Goal: Find specific page/section: Find specific page/section

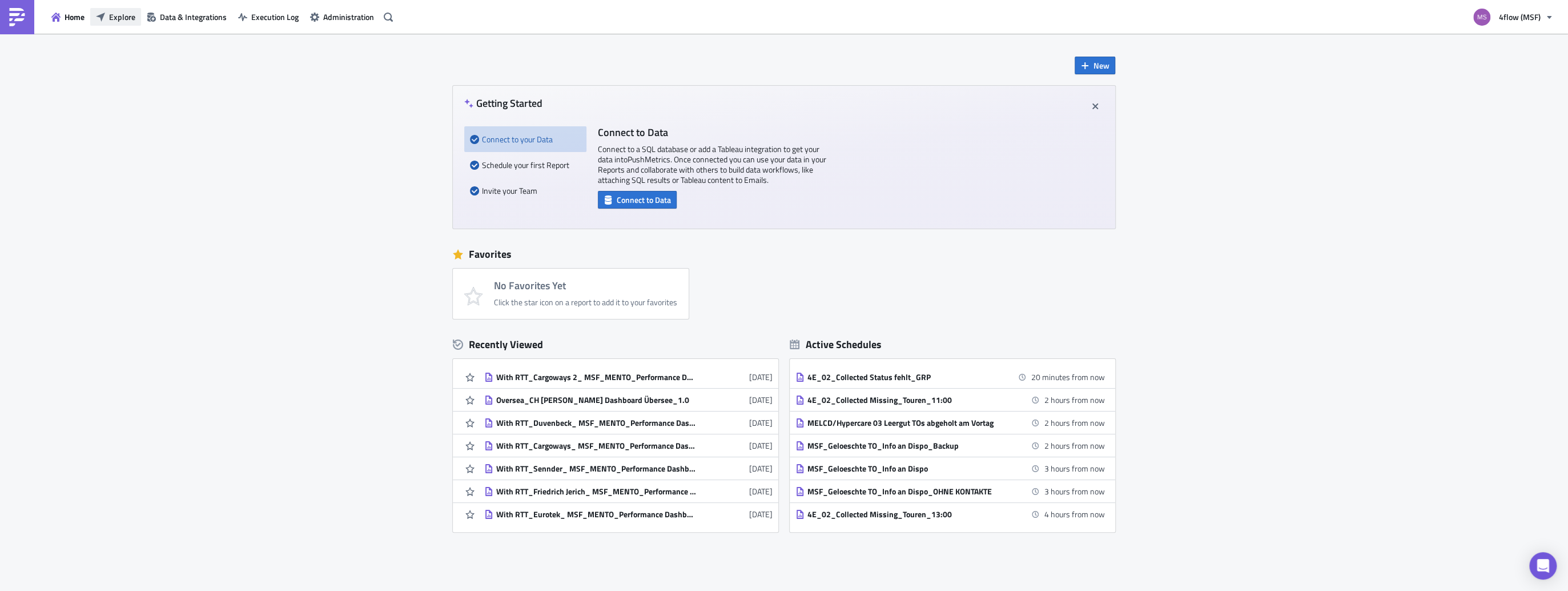
click at [128, 21] on span "Explore" at bounding box center [123, 16] width 27 height 12
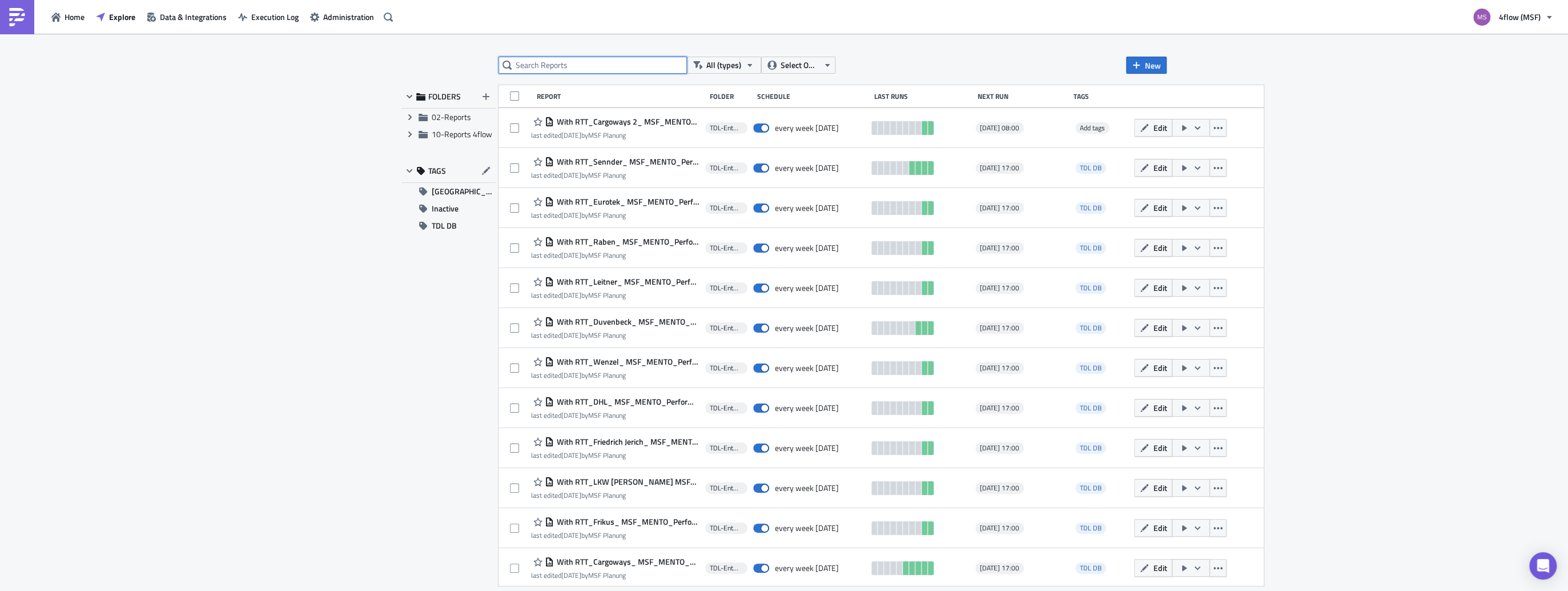
click at [557, 68] on input "text" at bounding box center [593, 64] width 188 height 17
type input "acs"
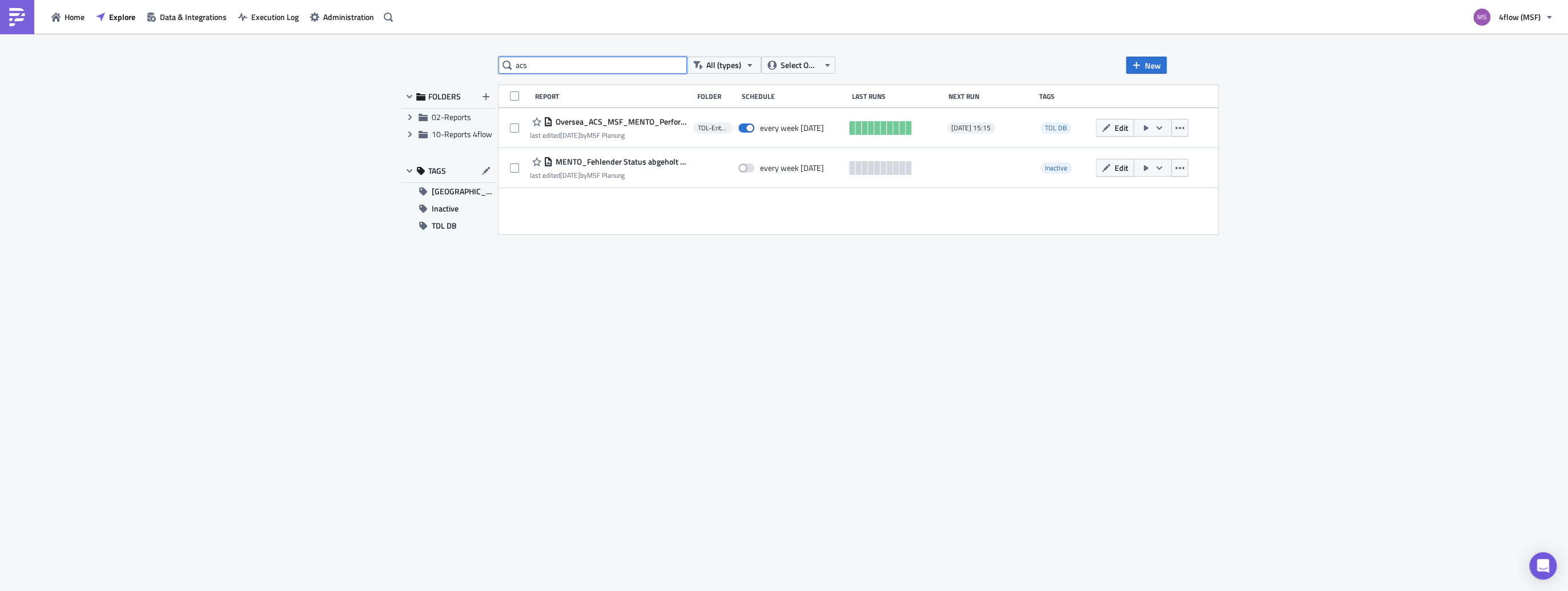
click at [546, 57] on input "acs" at bounding box center [593, 64] width 188 height 17
drag, startPoint x: 546, startPoint y: 66, endPoint x: 487, endPoint y: 64, distance: 59.0
click at [487, 64] on div "acs All (types) Select Owner New FOLDERS Expand group 02-Reports Expand group 1…" at bounding box center [783, 313] width 776 height 513
paste input "Air/[GEOGRAPHIC_DATA] - [GEOGRAPHIC_DATA] - ACS"
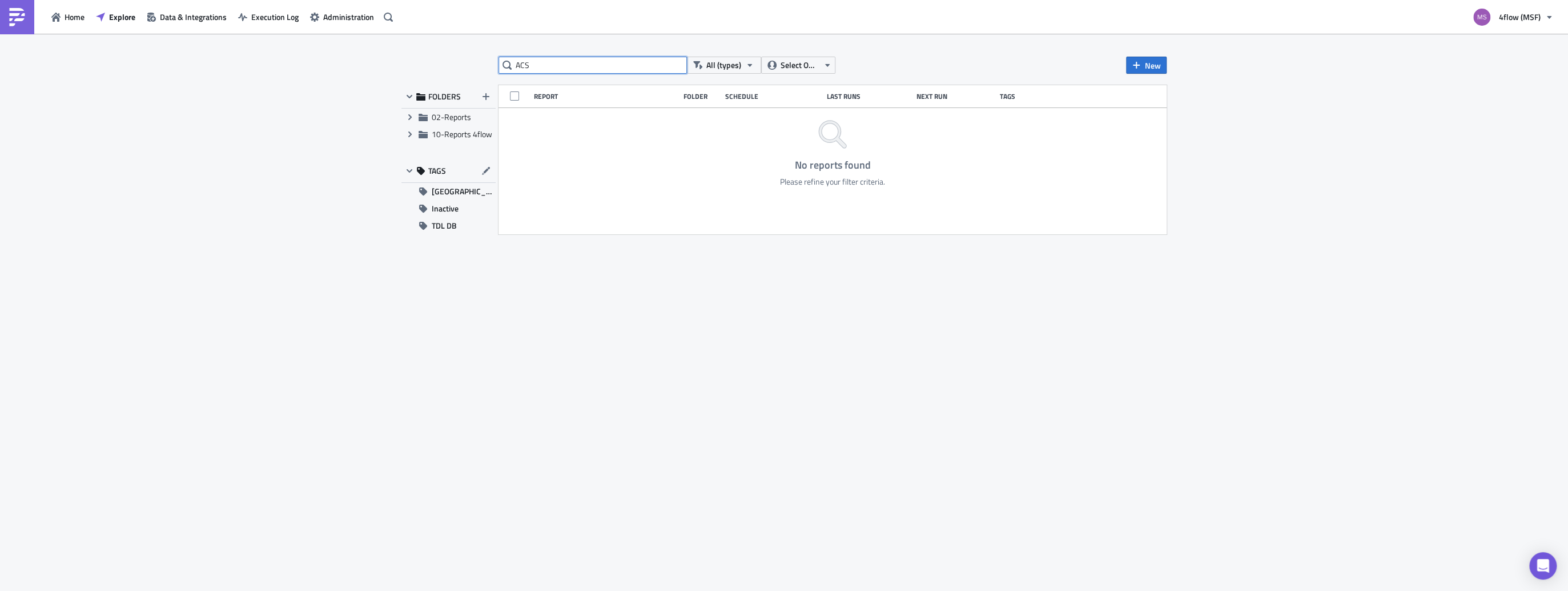
type input "ACS"
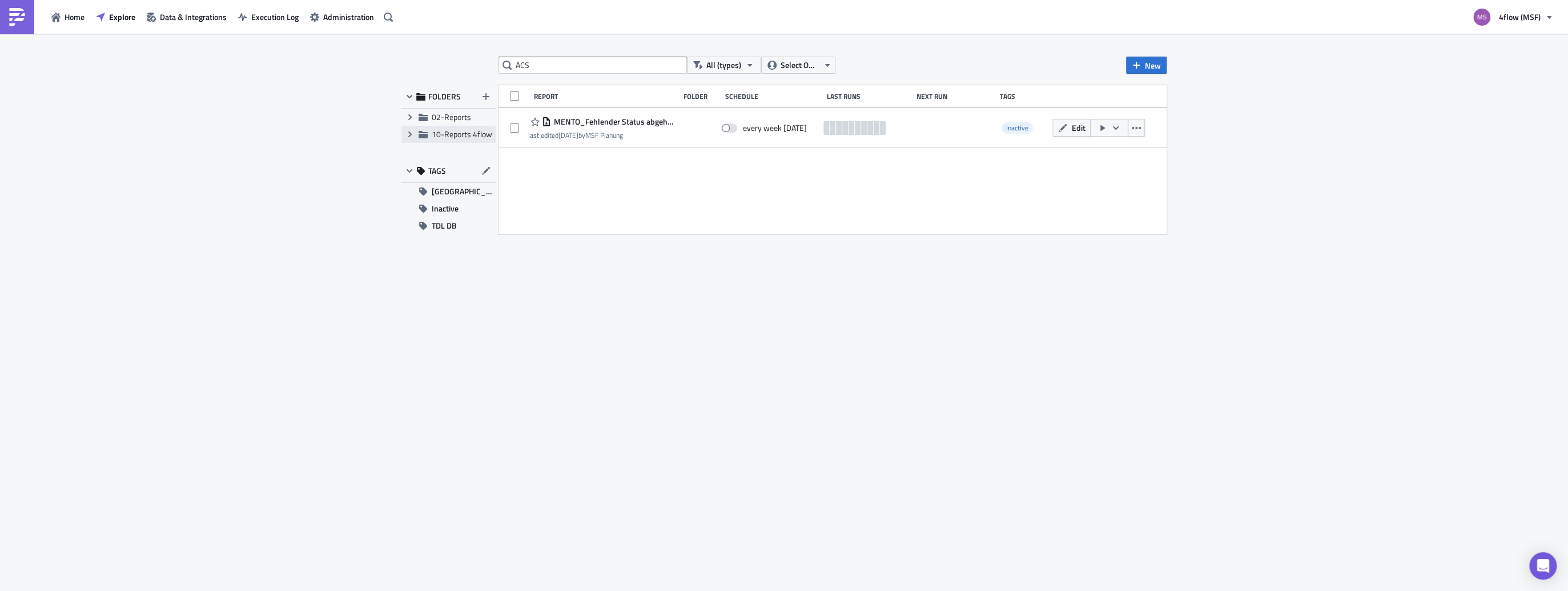
click at [466, 140] on div "Expand group 10-Reports 4flow" at bounding box center [448, 134] width 94 height 17
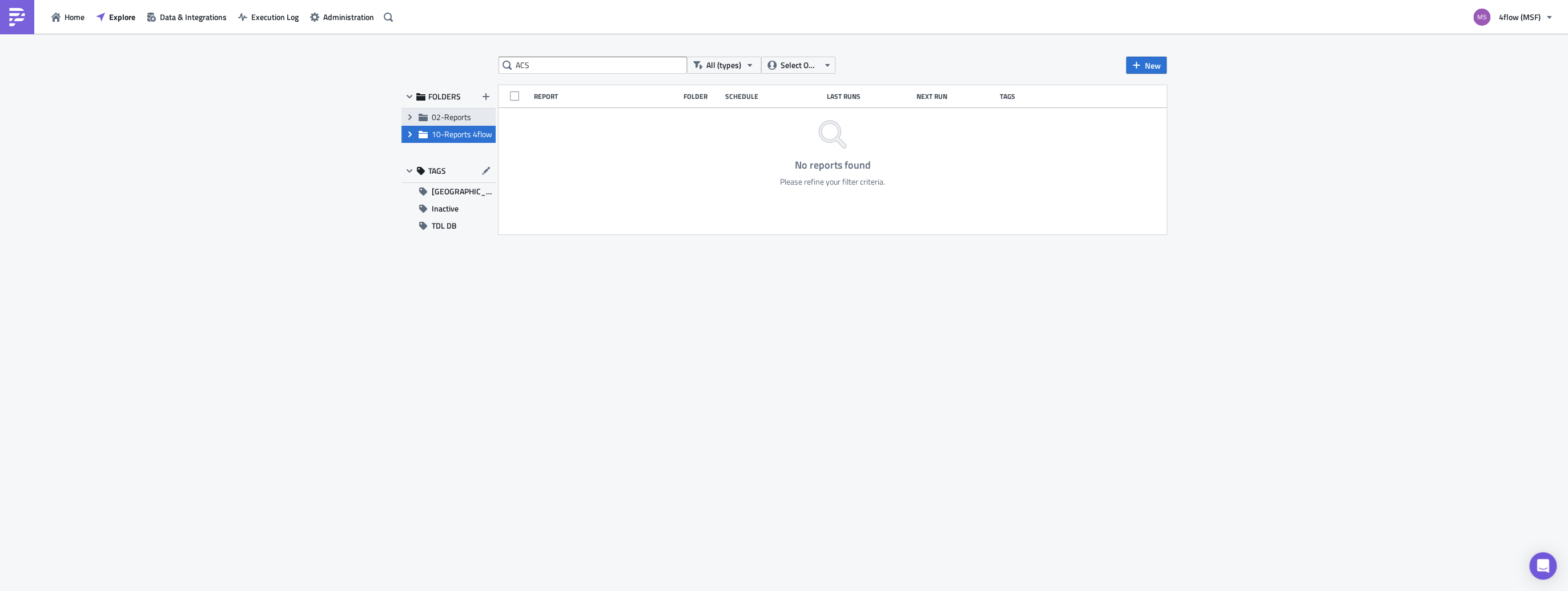
click at [448, 118] on span "02-Reports" at bounding box center [451, 116] width 39 height 12
click at [549, 70] on input "ACS" at bounding box center [593, 64] width 188 height 17
click at [460, 193] on span "[GEOGRAPHIC_DATA]" at bounding box center [463, 191] width 64 height 17
click at [615, 68] on input "ACS" at bounding box center [593, 64] width 188 height 17
click at [100, 16] on icon "button" at bounding box center [100, 16] width 9 height 9
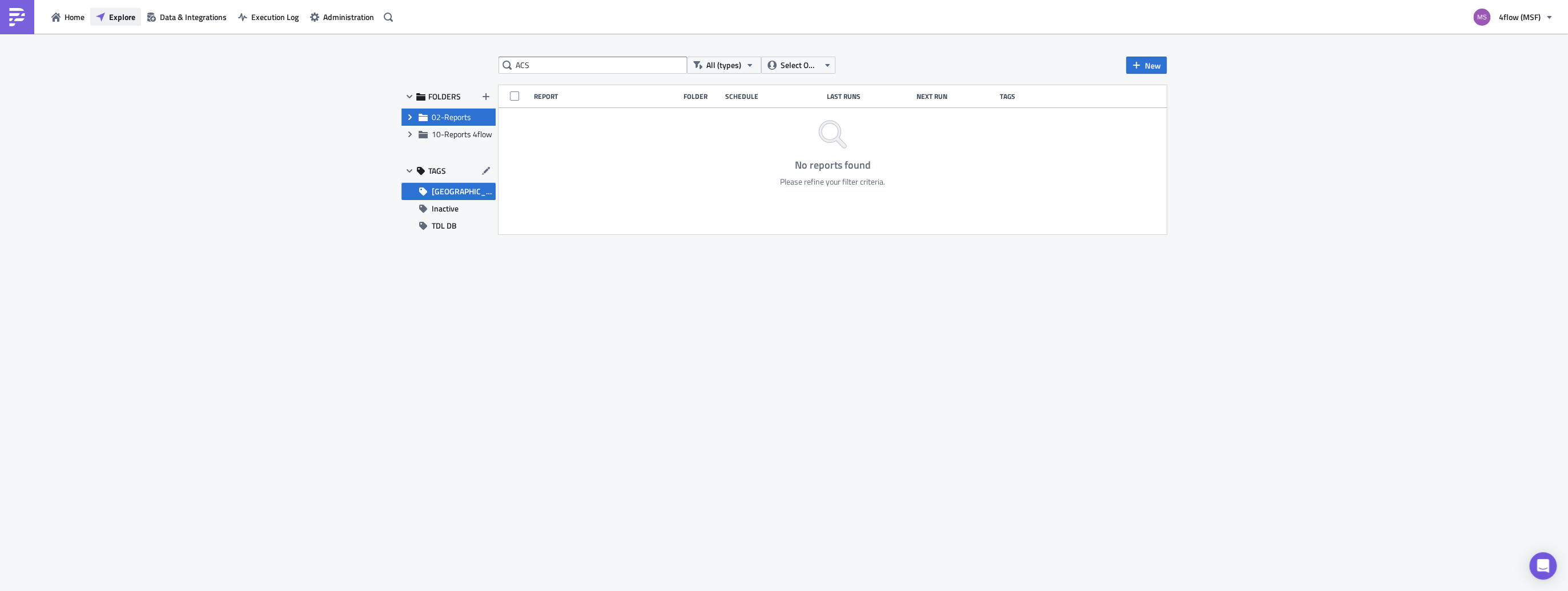
click at [103, 16] on icon "button" at bounding box center [100, 16] width 9 height 9
click at [121, 14] on span "Explore" at bounding box center [123, 16] width 27 height 12
click at [560, 73] on input "ACS" at bounding box center [593, 64] width 188 height 17
click at [66, 14] on span "Home" at bounding box center [75, 16] width 20 height 12
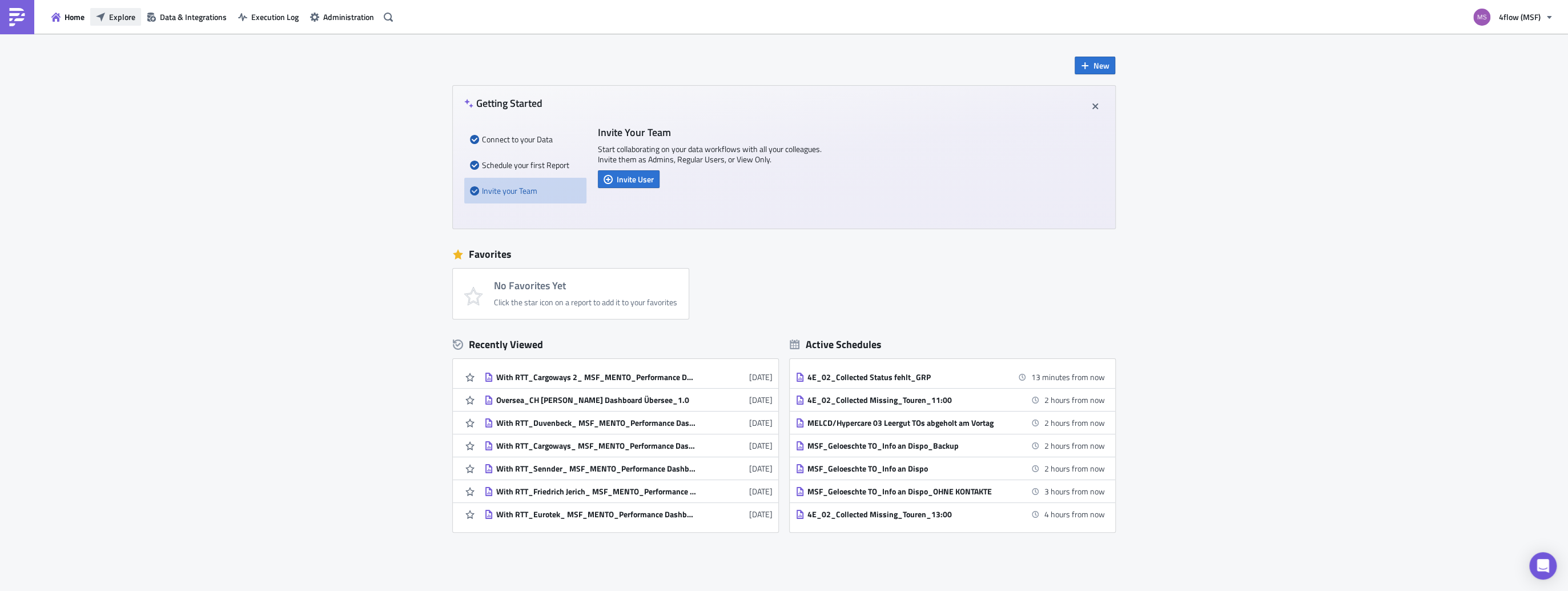
click at [119, 17] on span "Explore" at bounding box center [123, 16] width 27 height 12
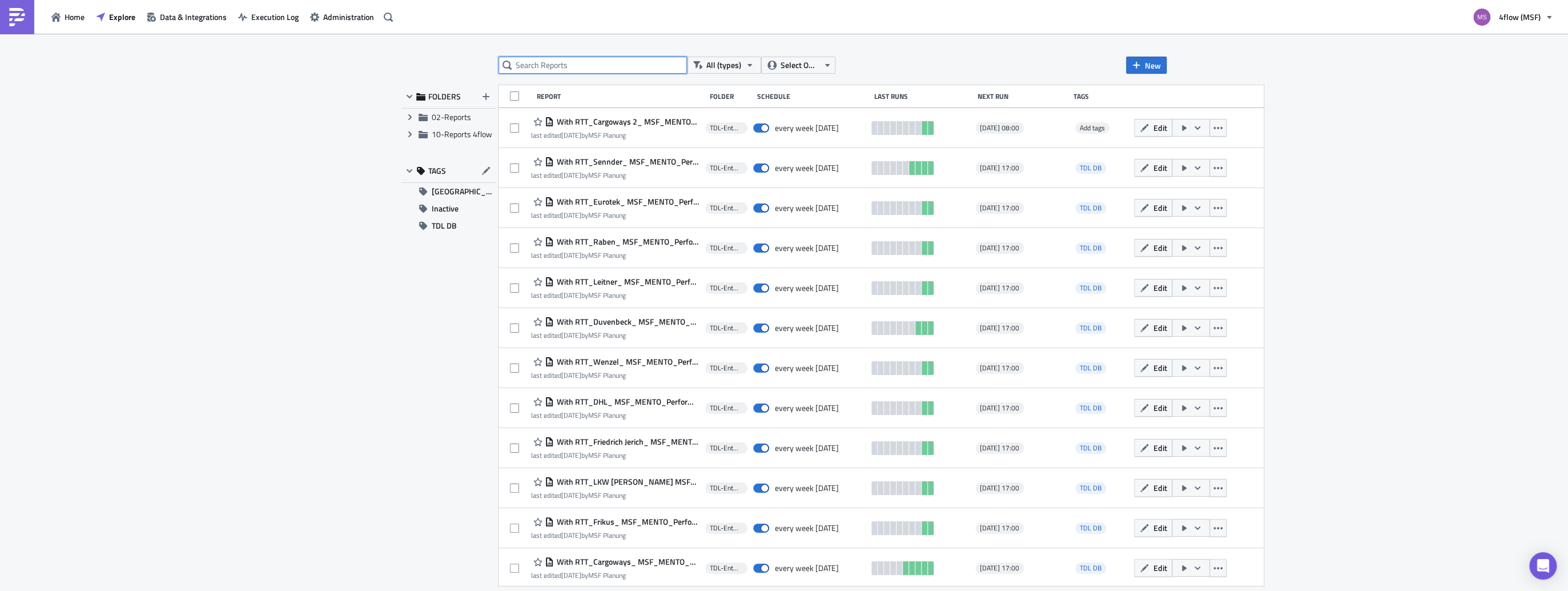
click at [549, 60] on input "text" at bounding box center [593, 64] width 188 height 17
paste input "a"
type input "acs"
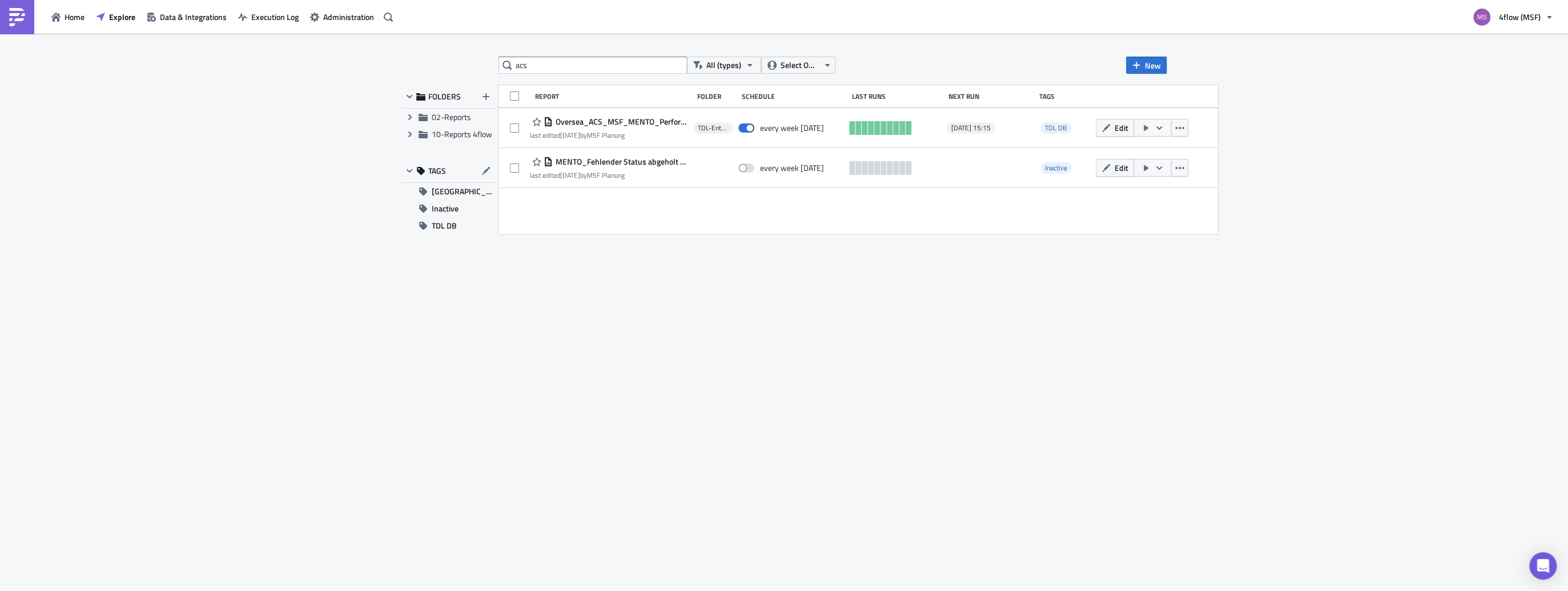
click at [799, 393] on div "acs All (types) Select Owner New FOLDERS Expand group 02-Reports Expand group 1…" at bounding box center [783, 313] width 776 height 513
click at [462, 198] on span "[GEOGRAPHIC_DATA]" at bounding box center [463, 191] width 64 height 17
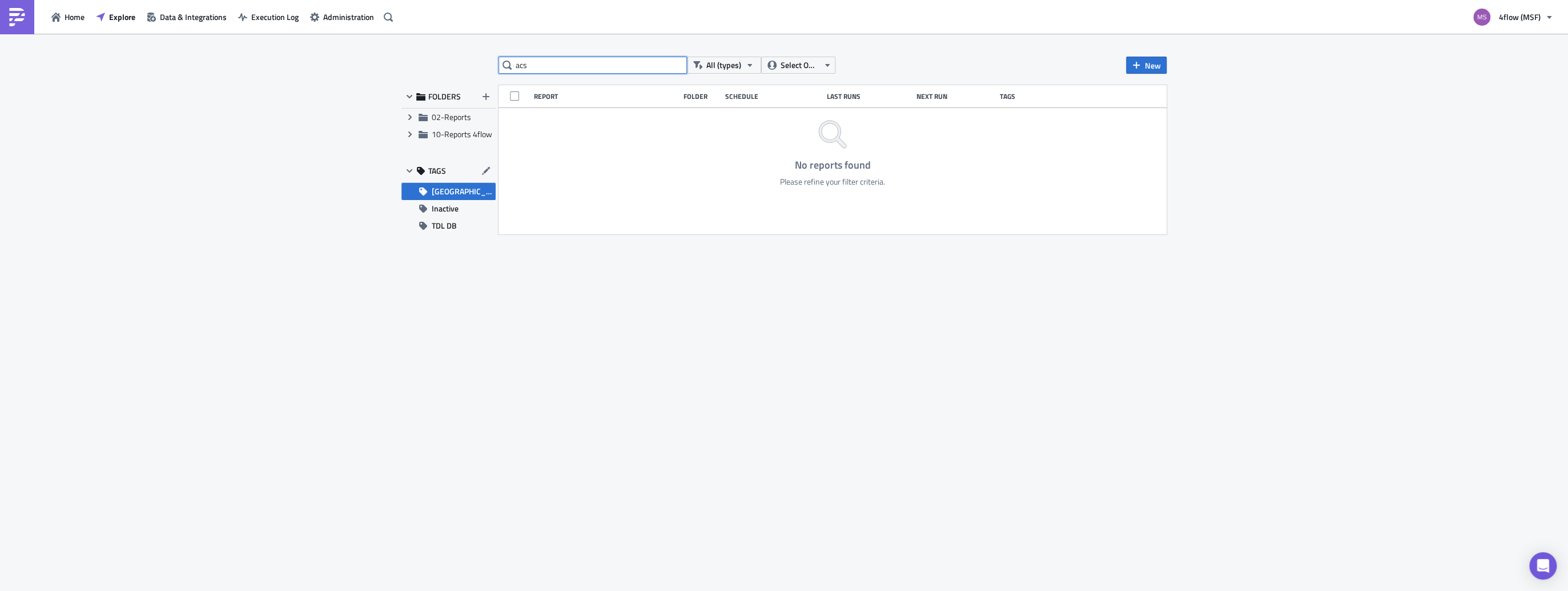
drag, startPoint x: 529, startPoint y: 70, endPoint x: 490, endPoint y: 70, distance: 39.0
click at [490, 70] on div "acs All (types) Select Owner New FOLDERS Expand group 02-Reports Expand group 1…" at bounding box center [783, 313] width 776 height 513
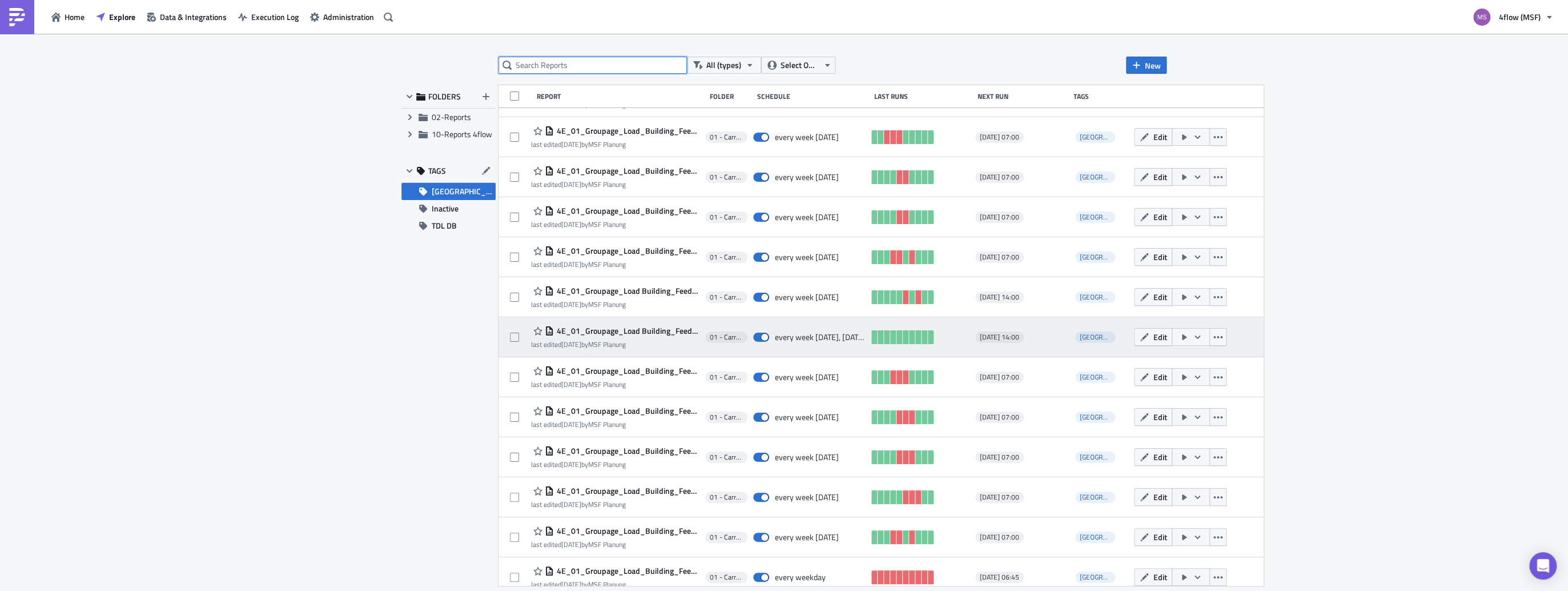
scroll to position [242, 0]
